Goal: Check status

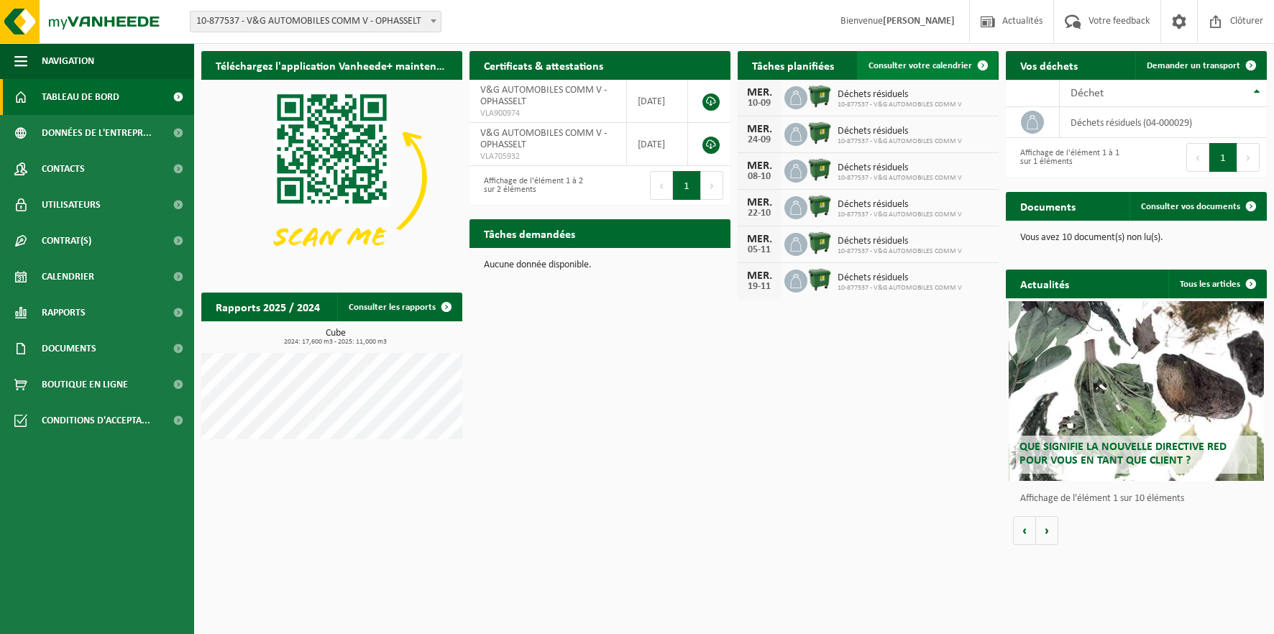
click at [935, 65] on span "Consulter votre calendrier" at bounding box center [921, 65] width 104 height 9
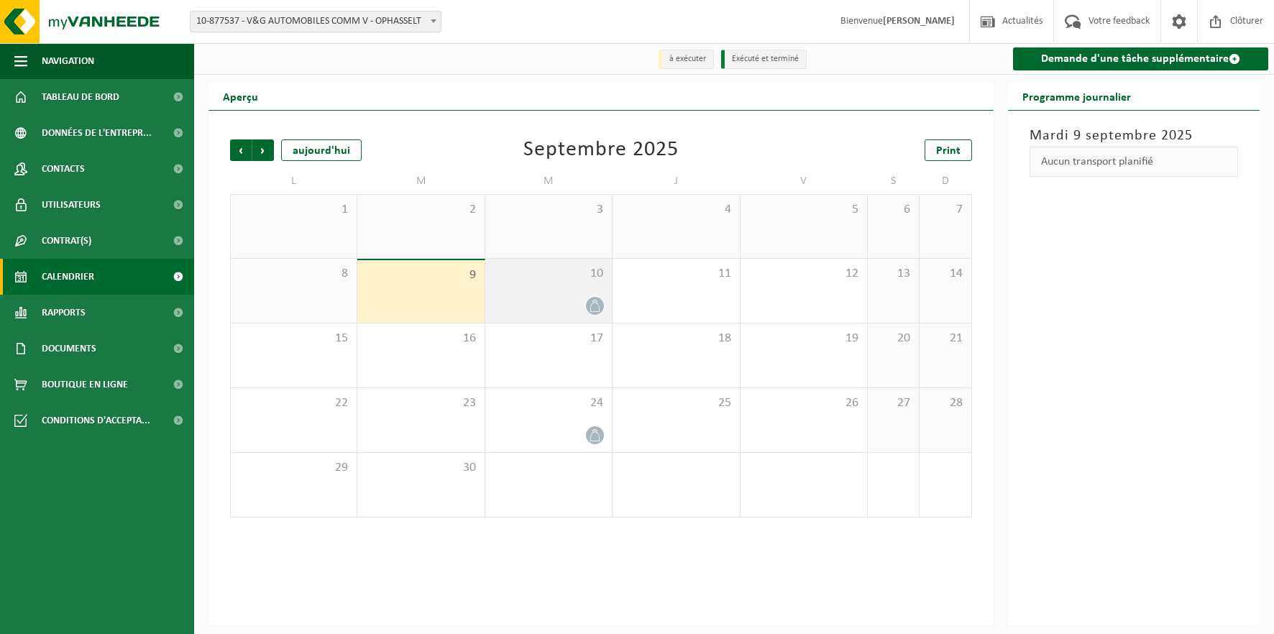
click at [564, 284] on div "10" at bounding box center [548, 291] width 127 height 64
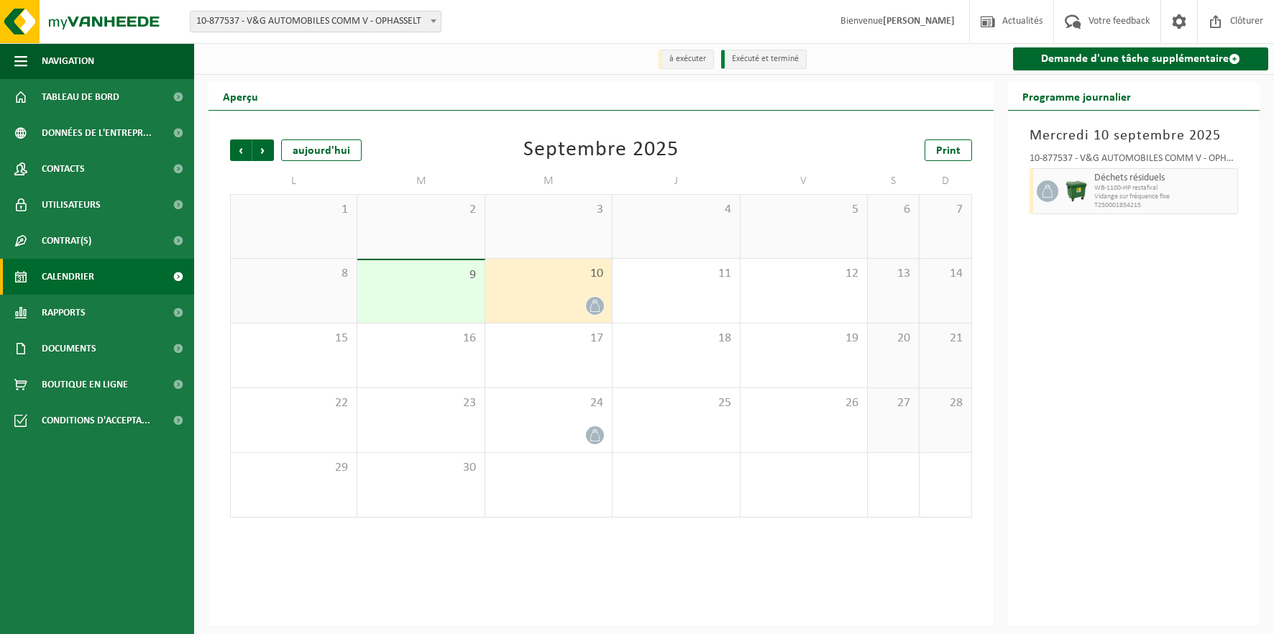
click at [1225, 190] on span "WB-1100-HP restafval" at bounding box center [1164, 188] width 140 height 9
click at [588, 284] on div "10" at bounding box center [548, 291] width 127 height 64
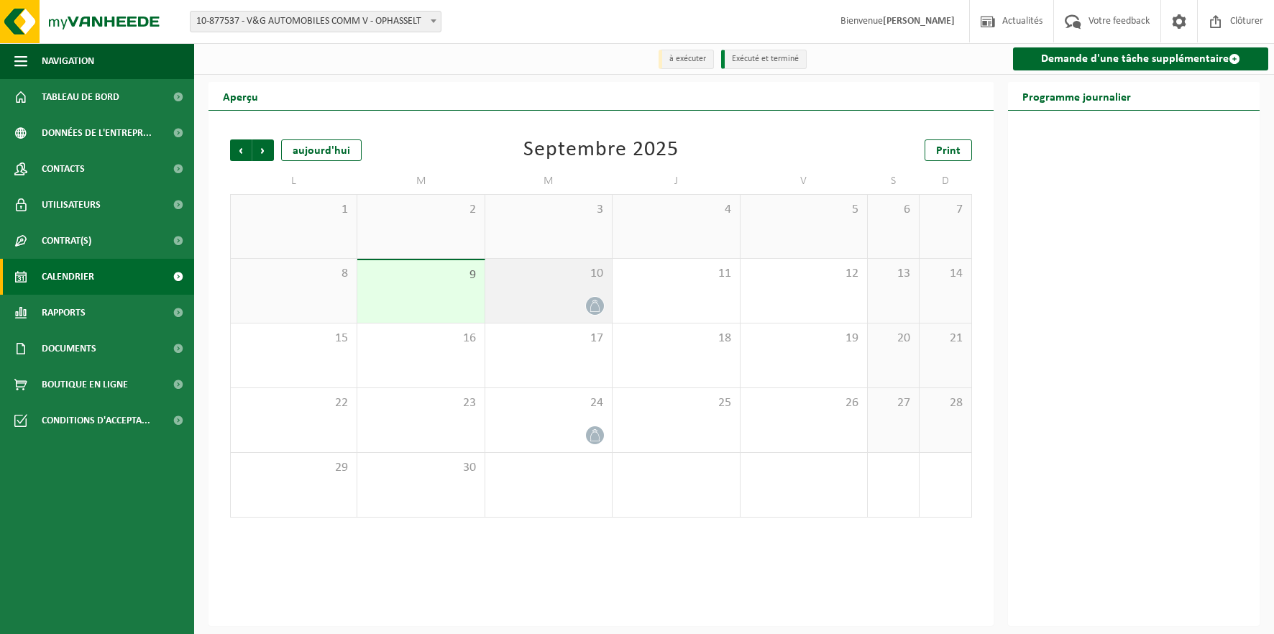
click at [566, 281] on span "10" at bounding box center [549, 274] width 112 height 16
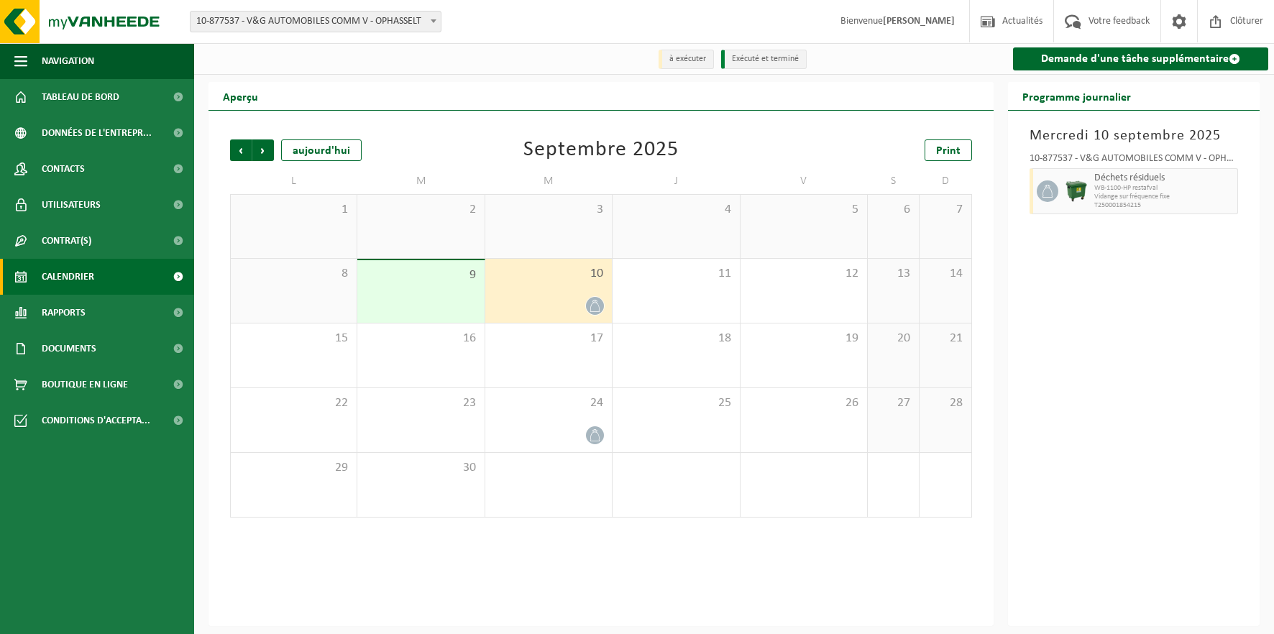
click at [1163, 187] on span "WB-1100-HP restafval" at bounding box center [1164, 188] width 140 height 9
